Goal: Navigation & Orientation: Find specific page/section

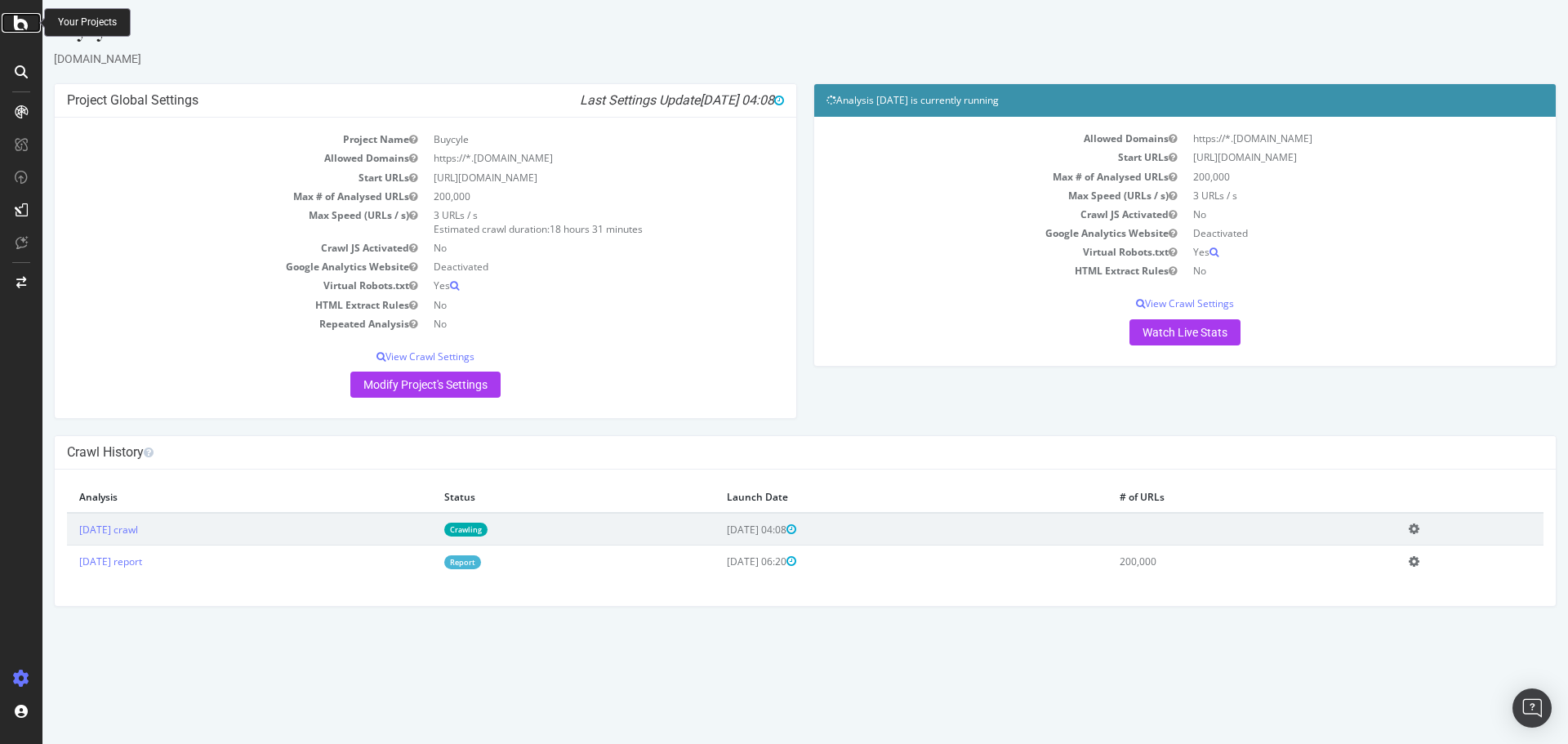
click at [24, 21] on icon at bounding box center [21, 22] width 15 height 19
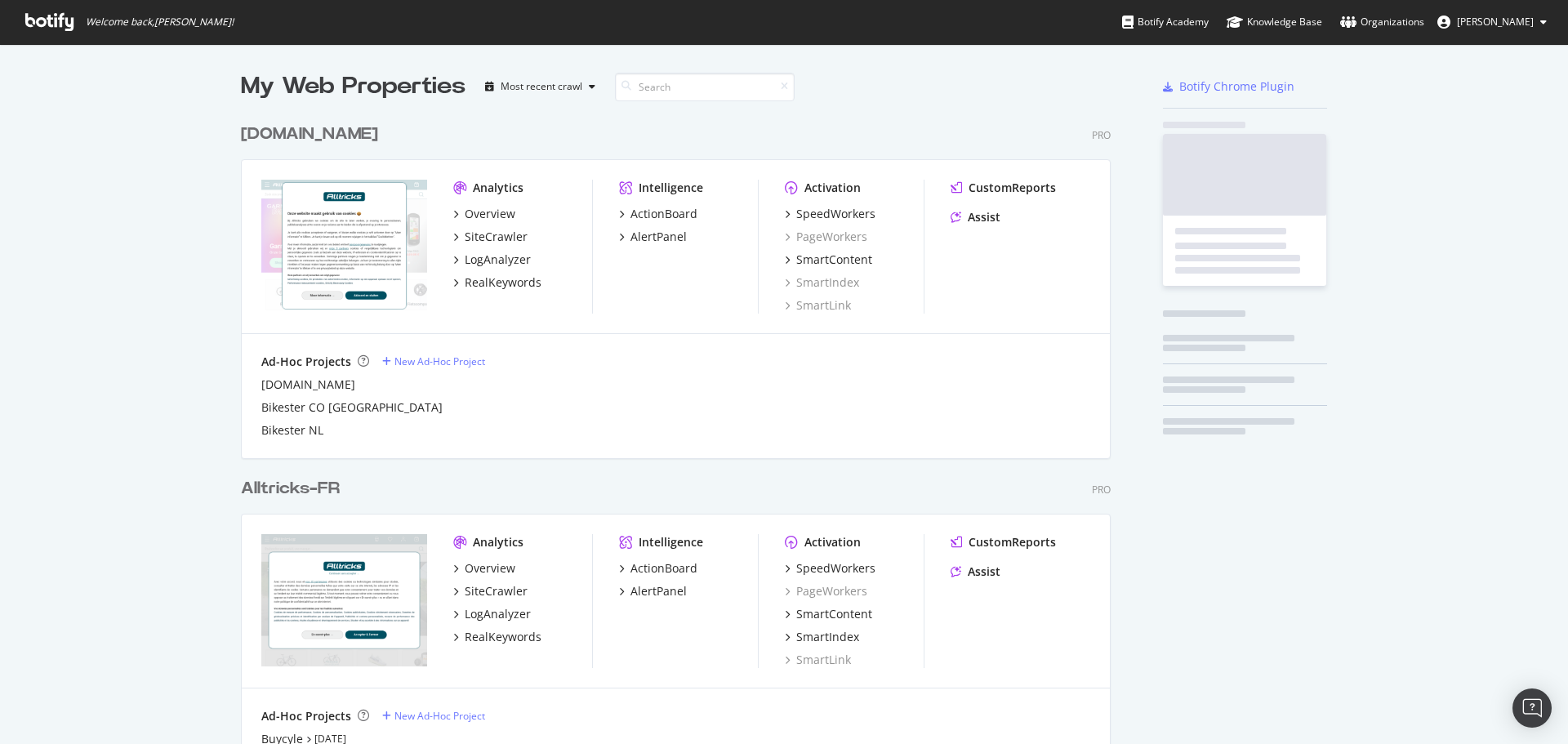
scroll to position [732, 1543]
